Goal: Communication & Community: Answer question/provide support

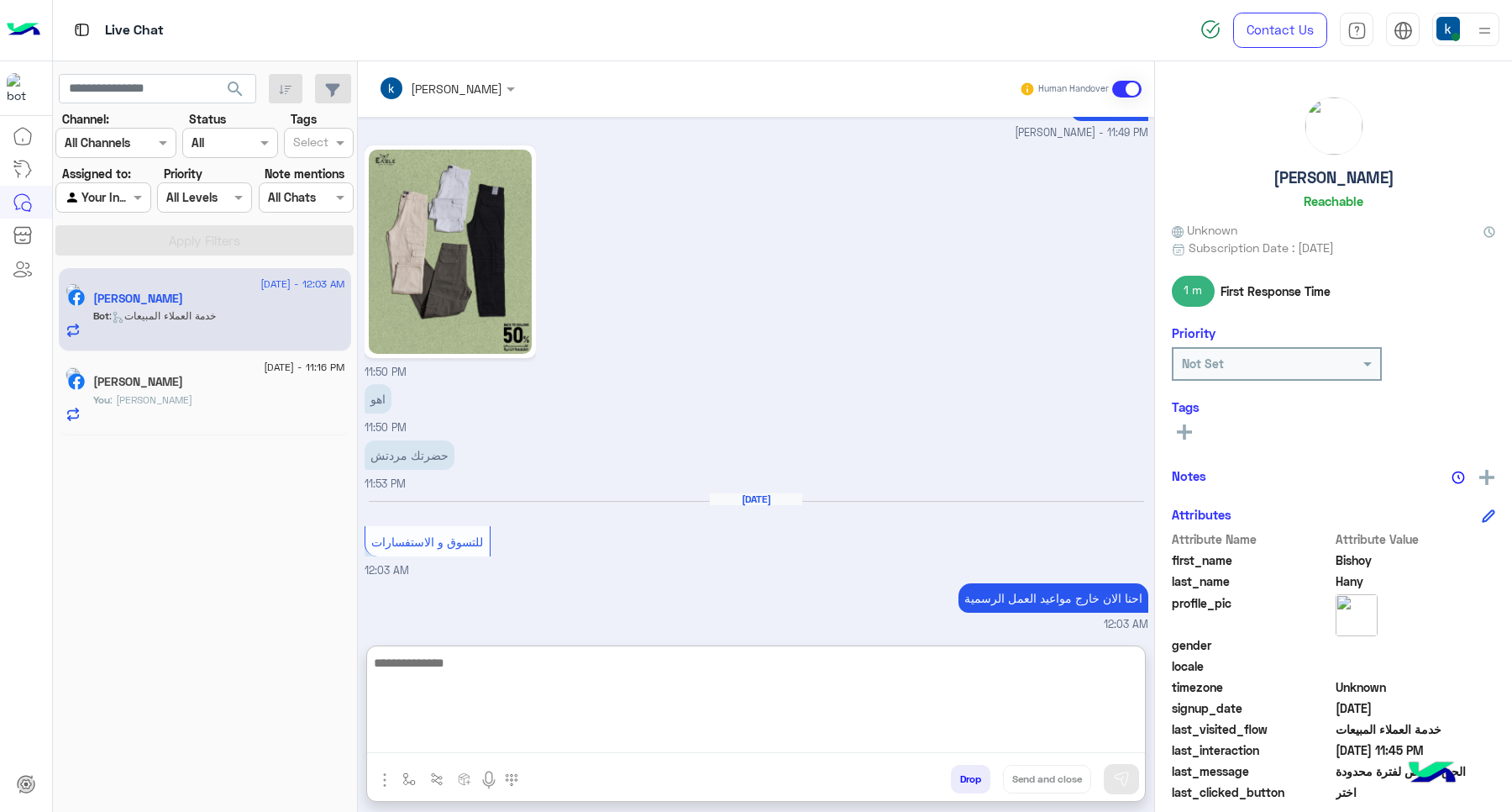
scroll to position [2273, 0]
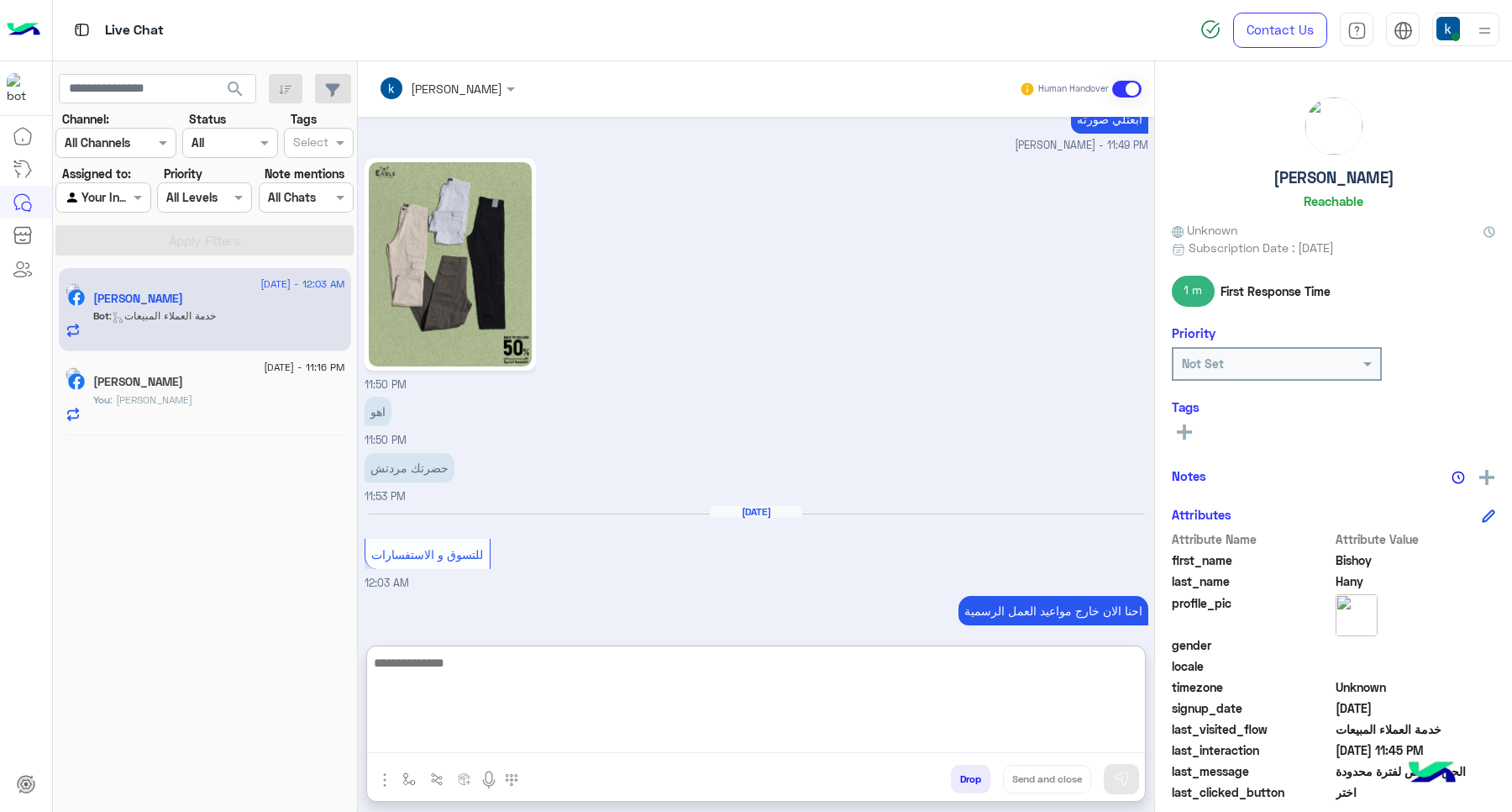
click at [629, 728] on textarea at bounding box center [756, 701] width 778 height 100
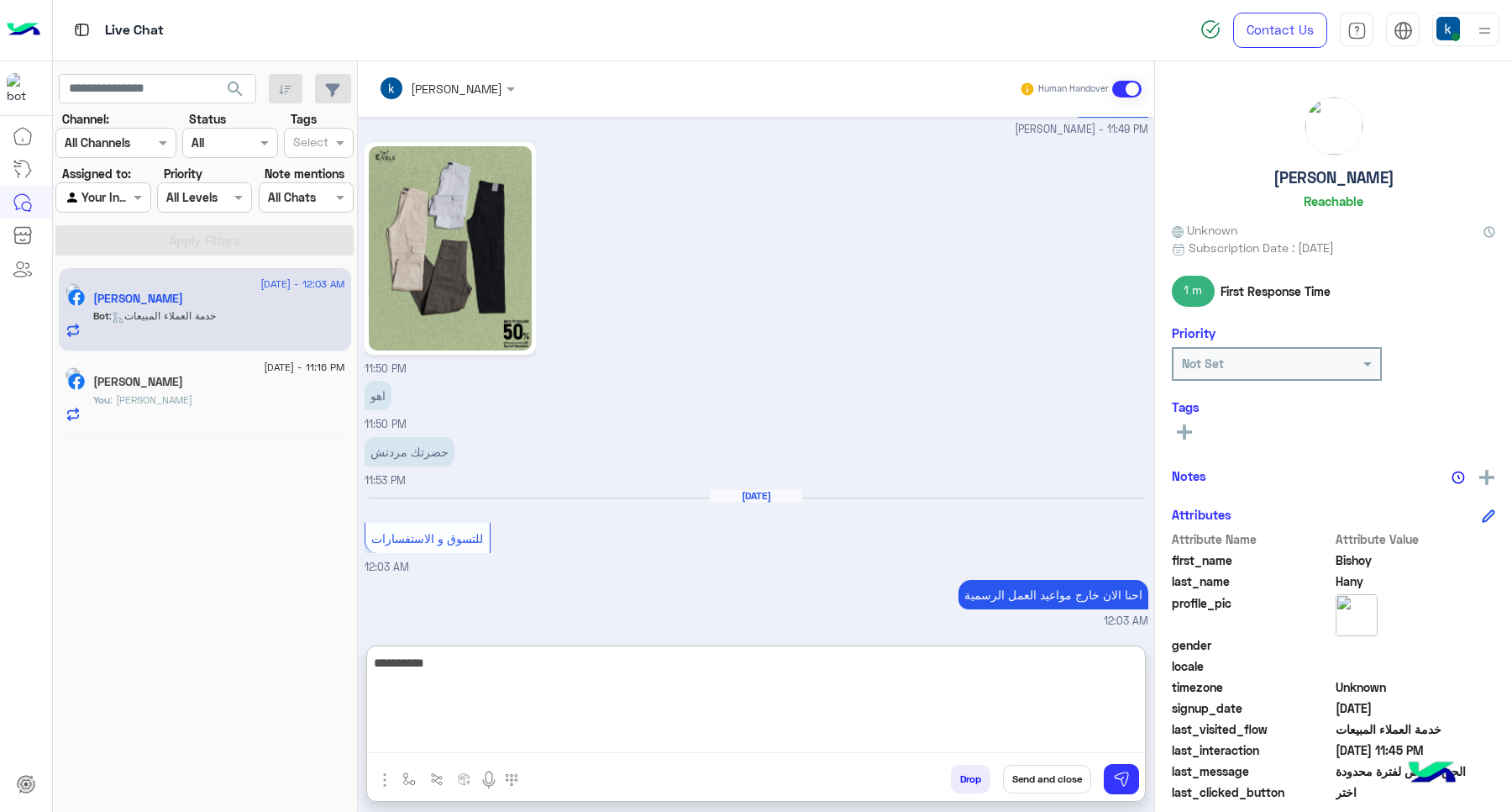
type textarea "**********"
type textarea "*"
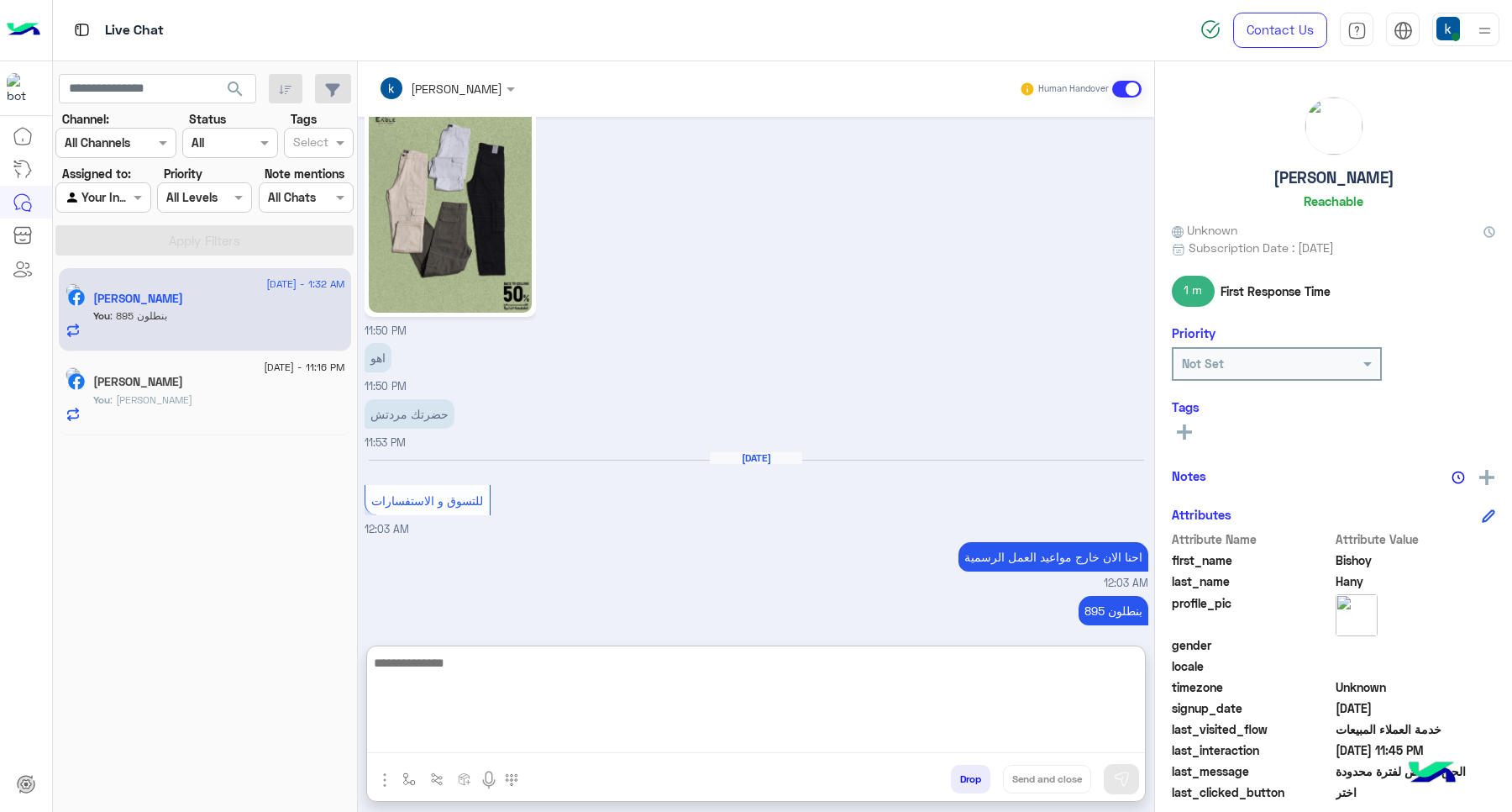
scroll to position [2326, 0]
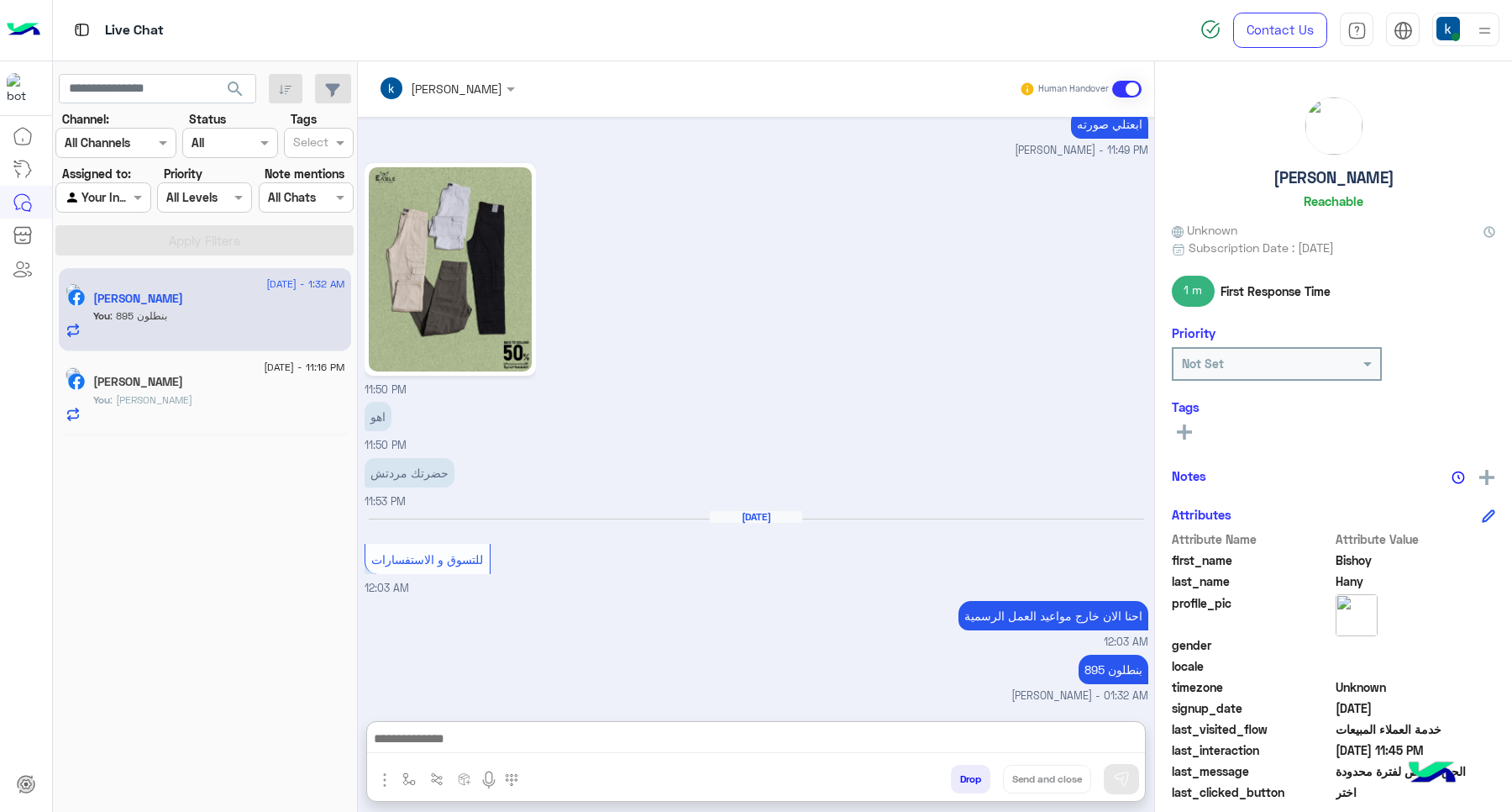
click at [972, 786] on button "Drop" at bounding box center [970, 779] width 40 height 29
click at [967, 784] on button "Drop" at bounding box center [970, 779] width 40 height 29
click at [966, 784] on button "Drop" at bounding box center [970, 779] width 40 height 29
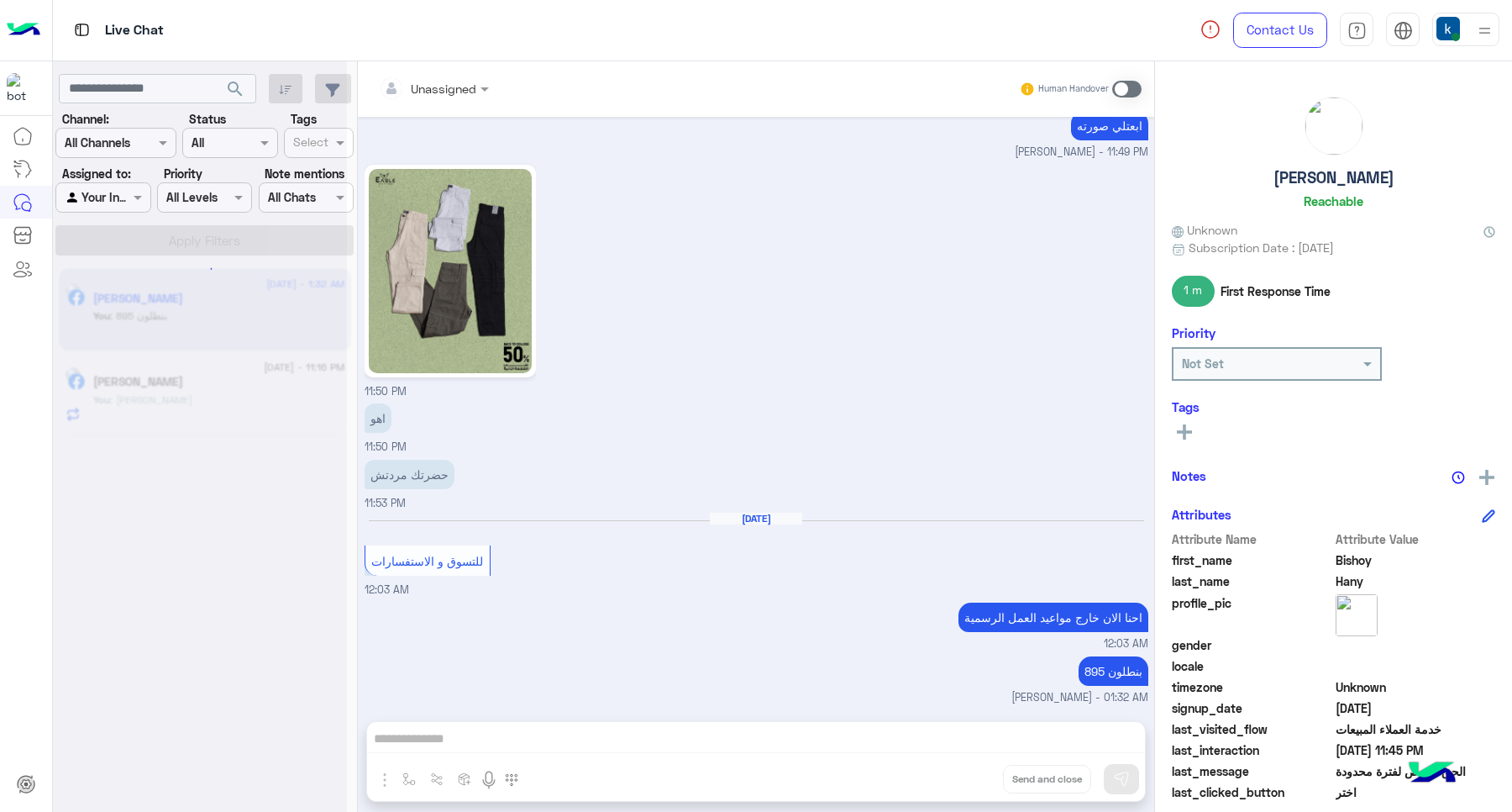
scroll to position [2282, 0]
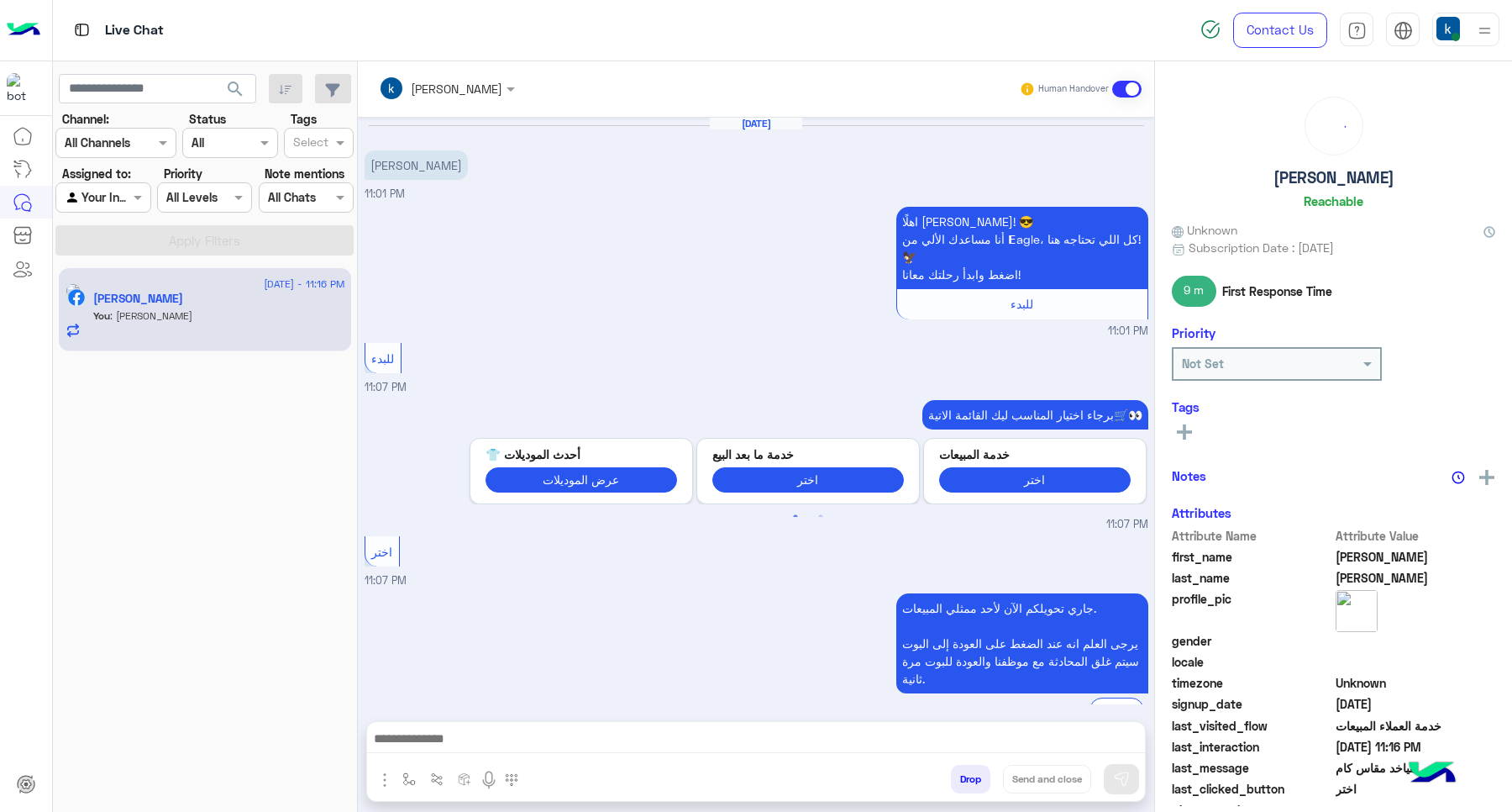
click at [969, 784] on button "Drop" at bounding box center [970, 779] width 40 height 29
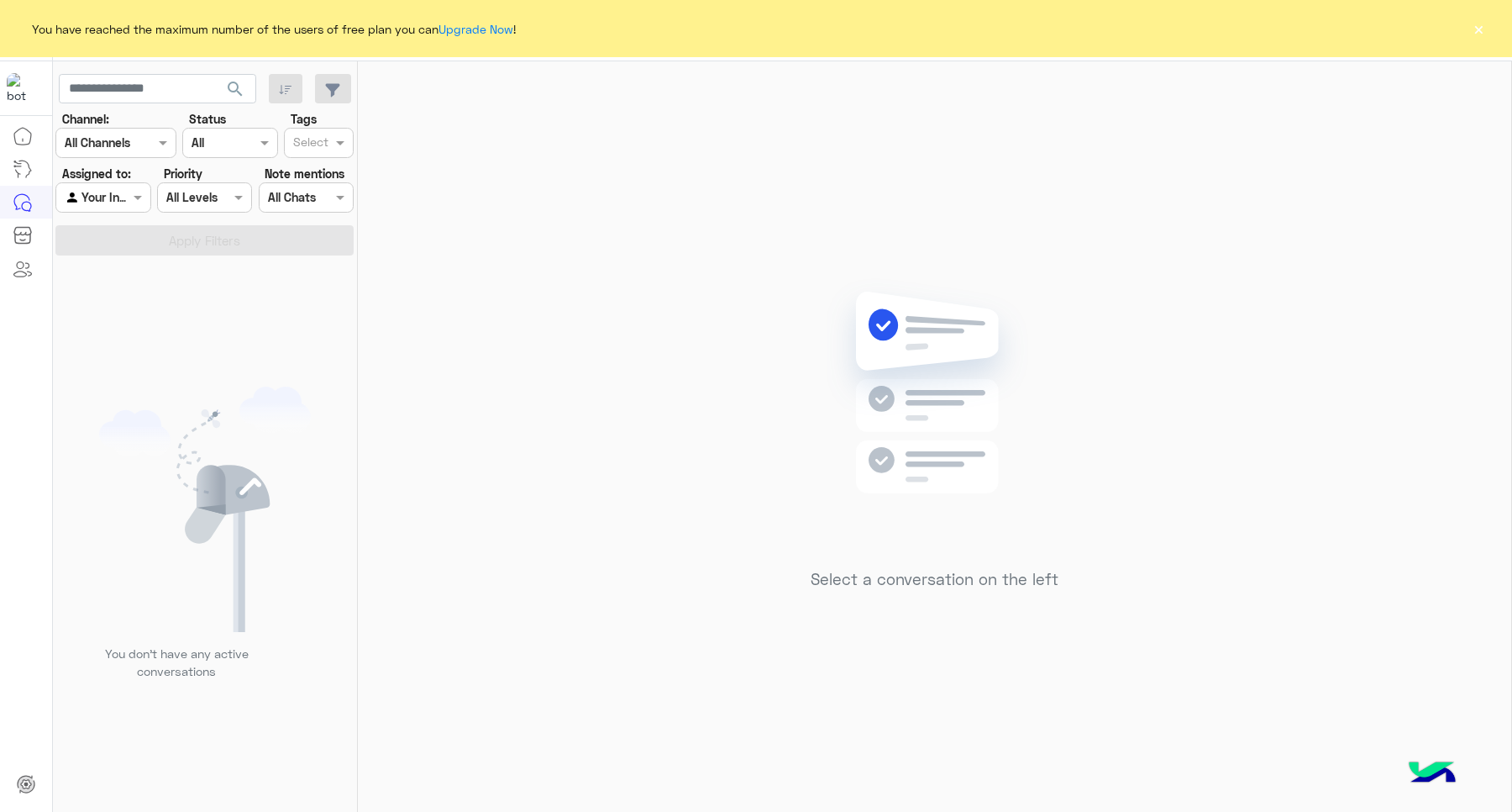
click at [1479, 22] on button "×" at bounding box center [1478, 29] width 17 height 17
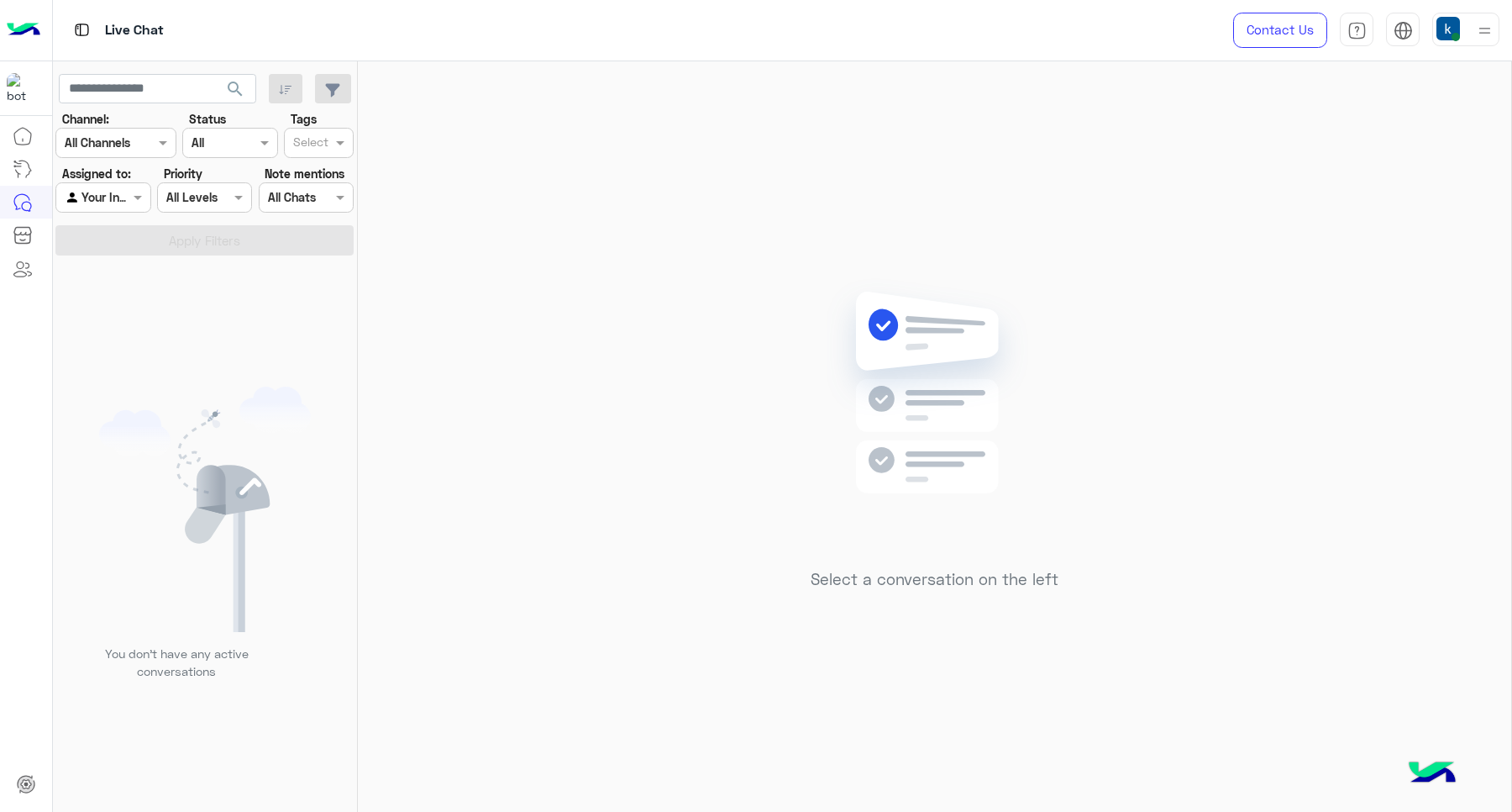
click at [1479, 24] on img at bounding box center [1484, 30] width 21 height 21
